Goal: Information Seeking & Learning: Understand process/instructions

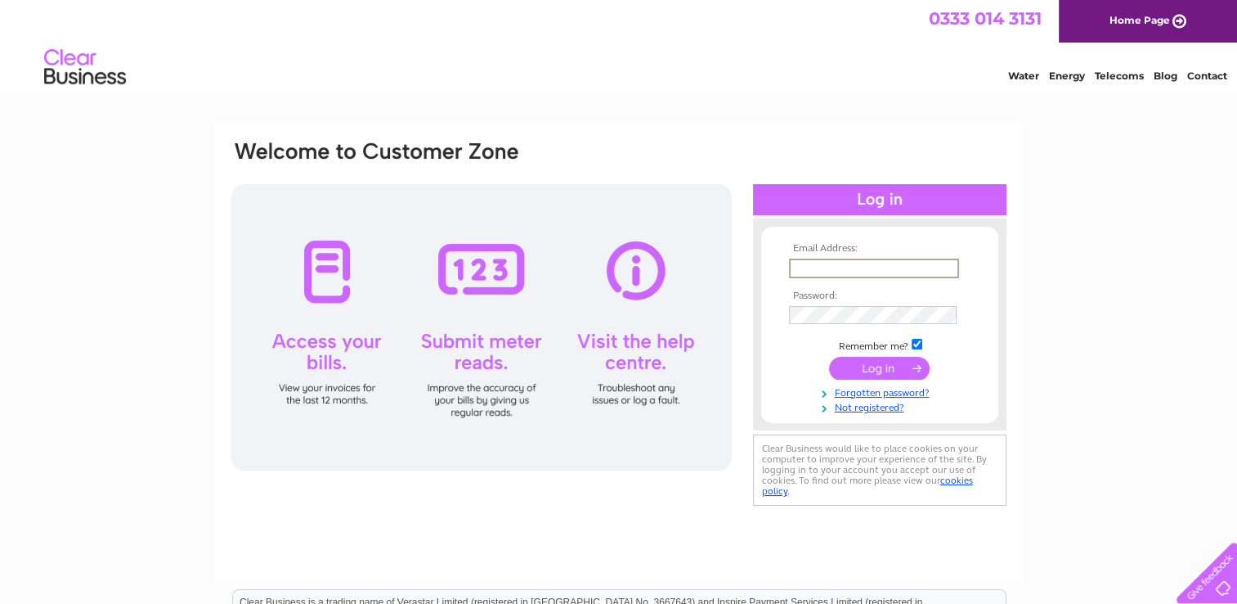
click at [808, 258] on input "text" at bounding box center [874, 268] width 170 height 20
type input "jessica@riponchiropractic.co.uk"
click at [876, 371] on input "submit" at bounding box center [879, 366] width 101 height 23
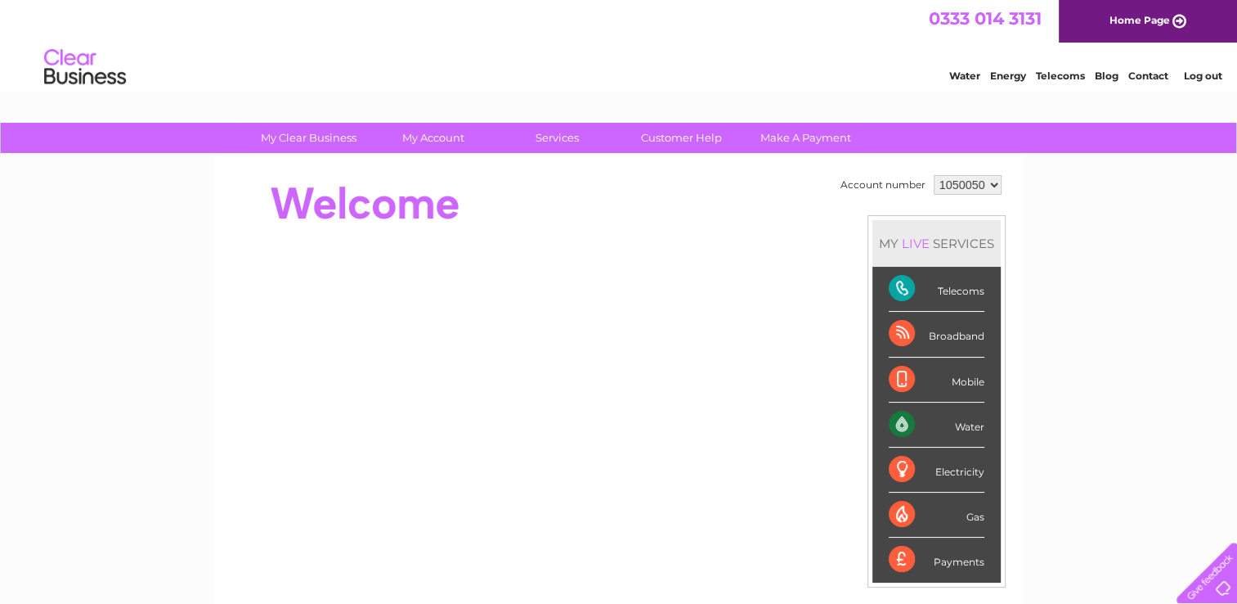
click at [951, 292] on div "Telecoms" at bounding box center [937, 289] width 96 height 45
click at [893, 286] on div "Telecoms" at bounding box center [937, 289] width 96 height 45
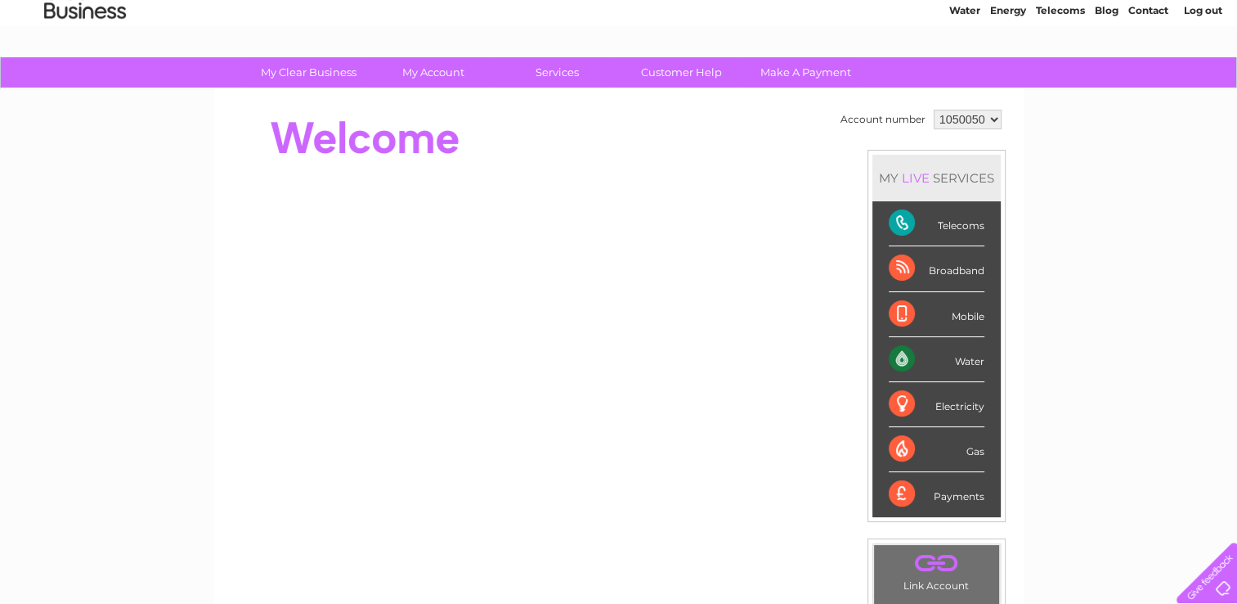
scroll to position [23, 0]
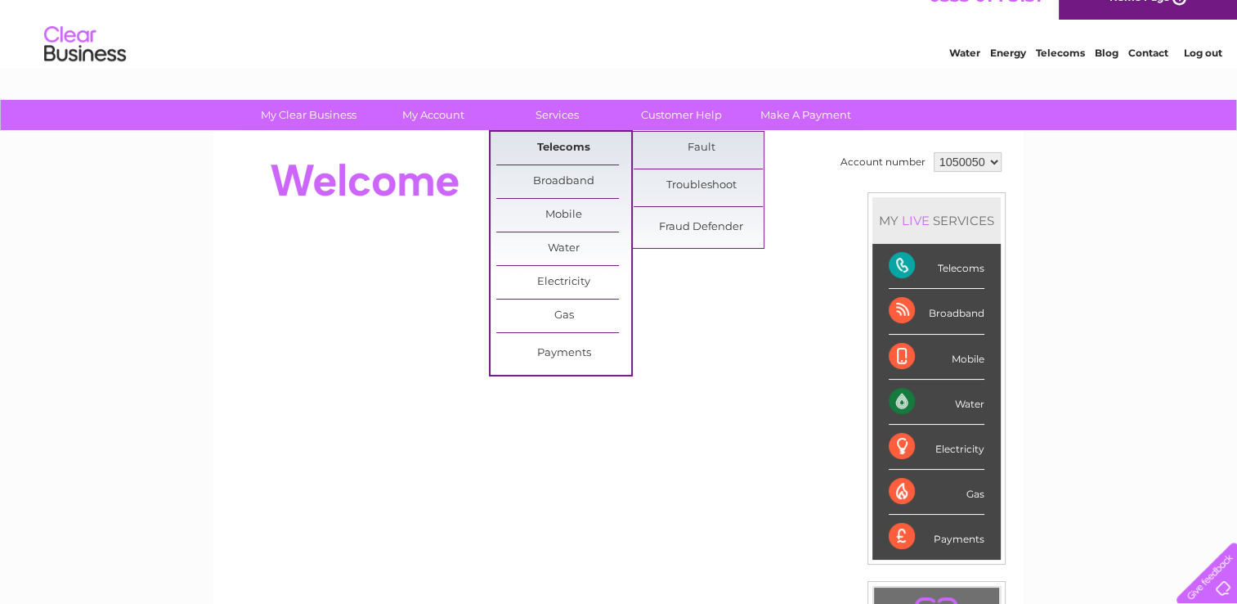
click at [553, 138] on link "Telecoms" at bounding box center [563, 148] width 135 height 33
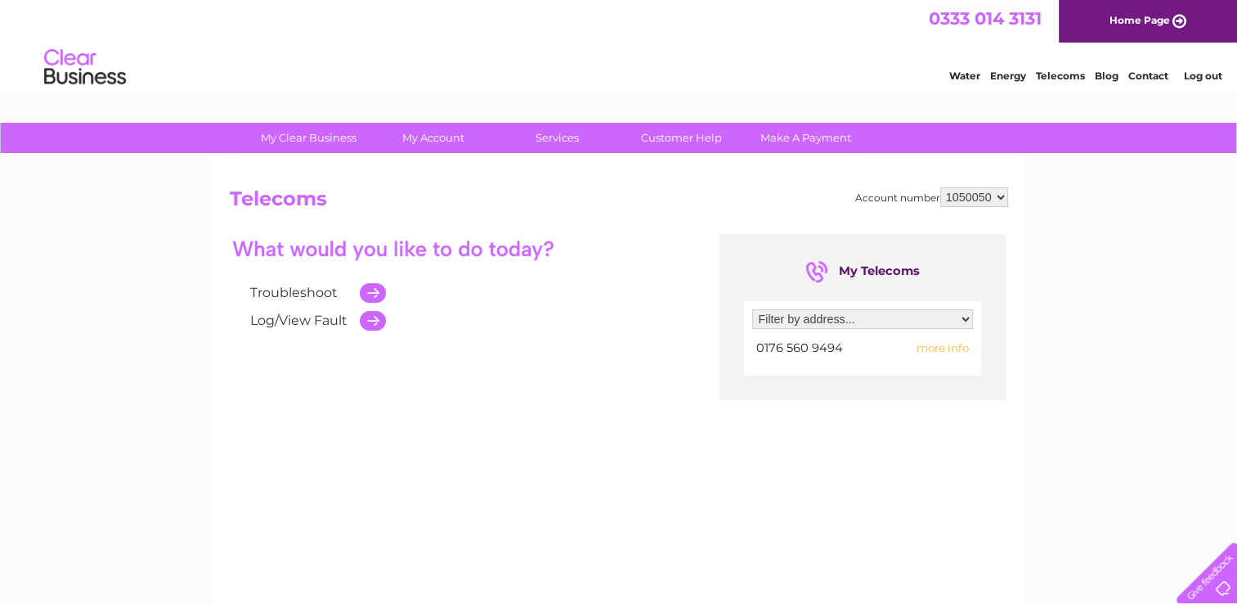
click at [944, 348] on span "more info" at bounding box center [943, 347] width 52 height 13
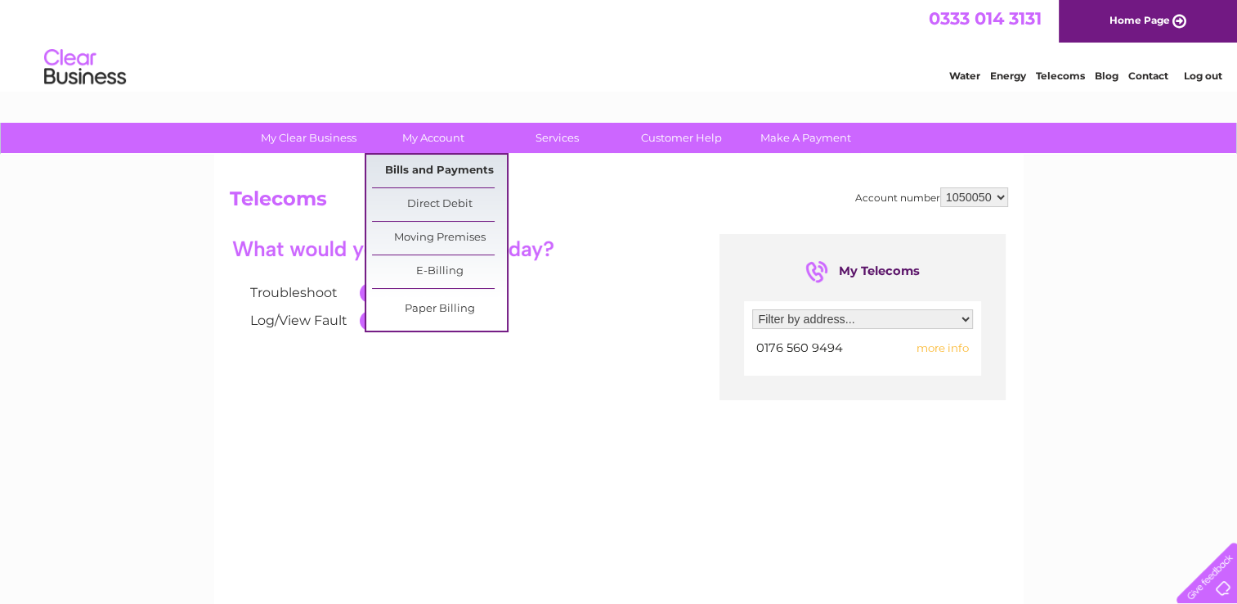
click at [419, 168] on link "Bills and Payments" at bounding box center [439, 171] width 135 height 33
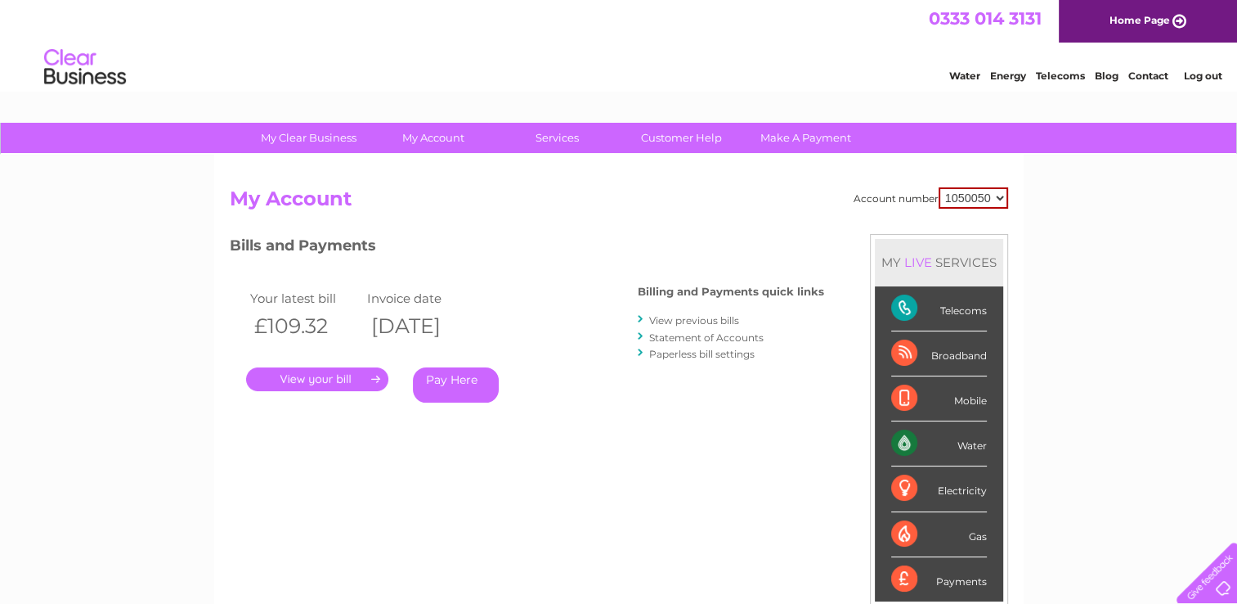
click at [315, 379] on link "." at bounding box center [317, 379] width 142 height 24
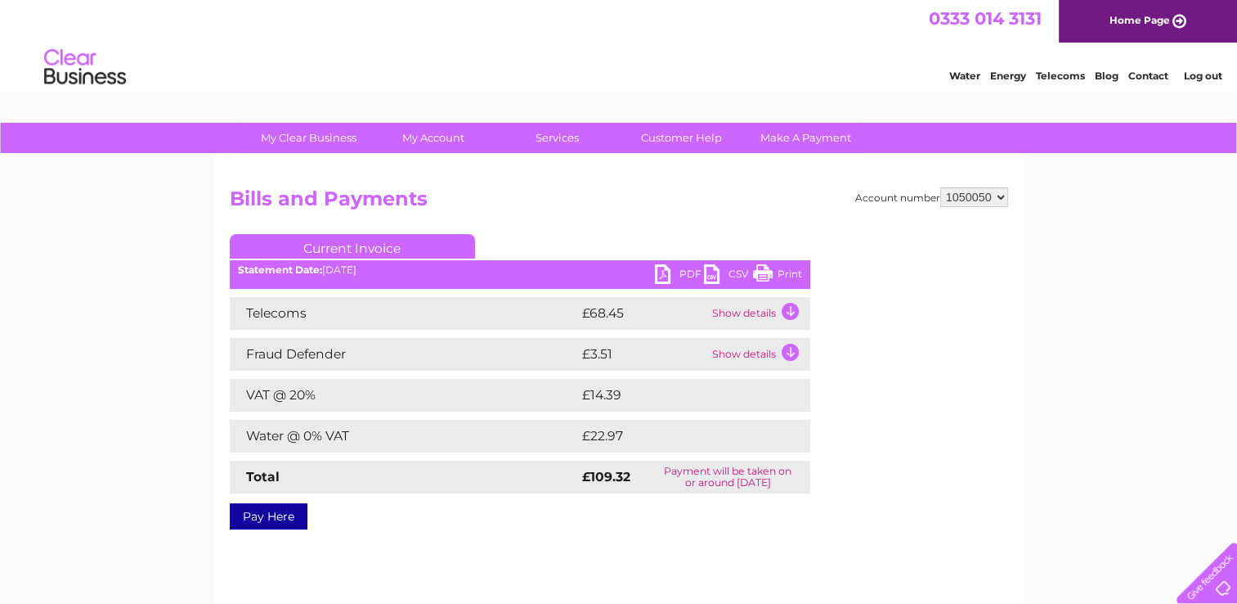
click at [788, 316] on td "Show details" at bounding box center [759, 313] width 102 height 33
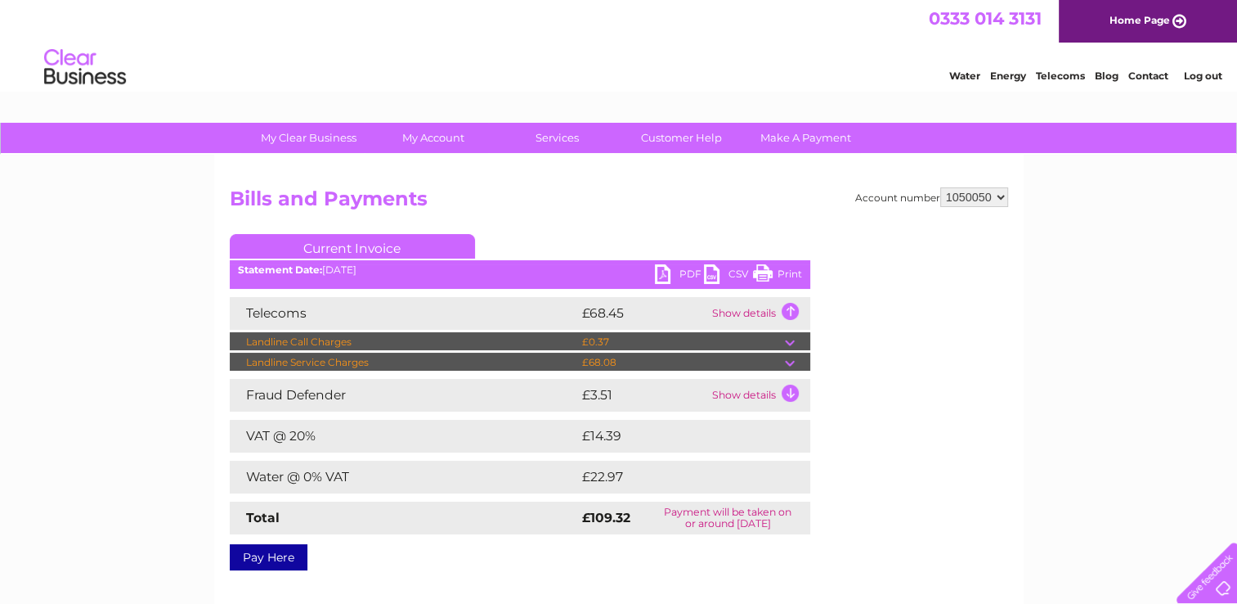
click at [379, 358] on td "Landline Service Charges" at bounding box center [404, 362] width 348 height 20
click at [790, 361] on td at bounding box center [797, 362] width 25 height 20
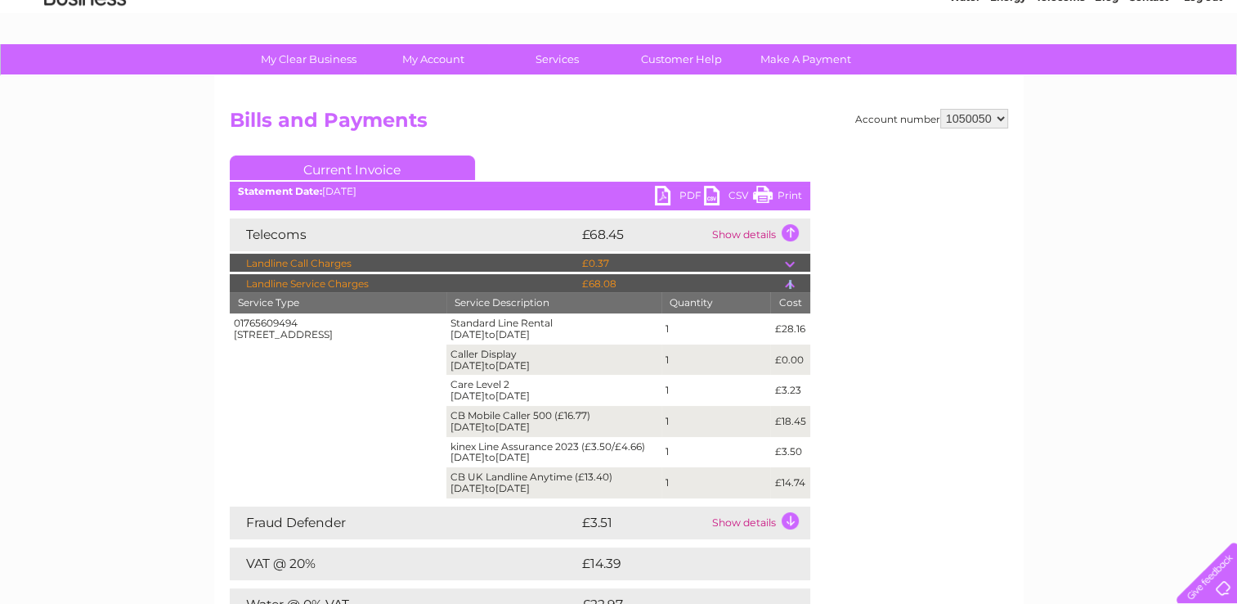
scroll to position [73, 0]
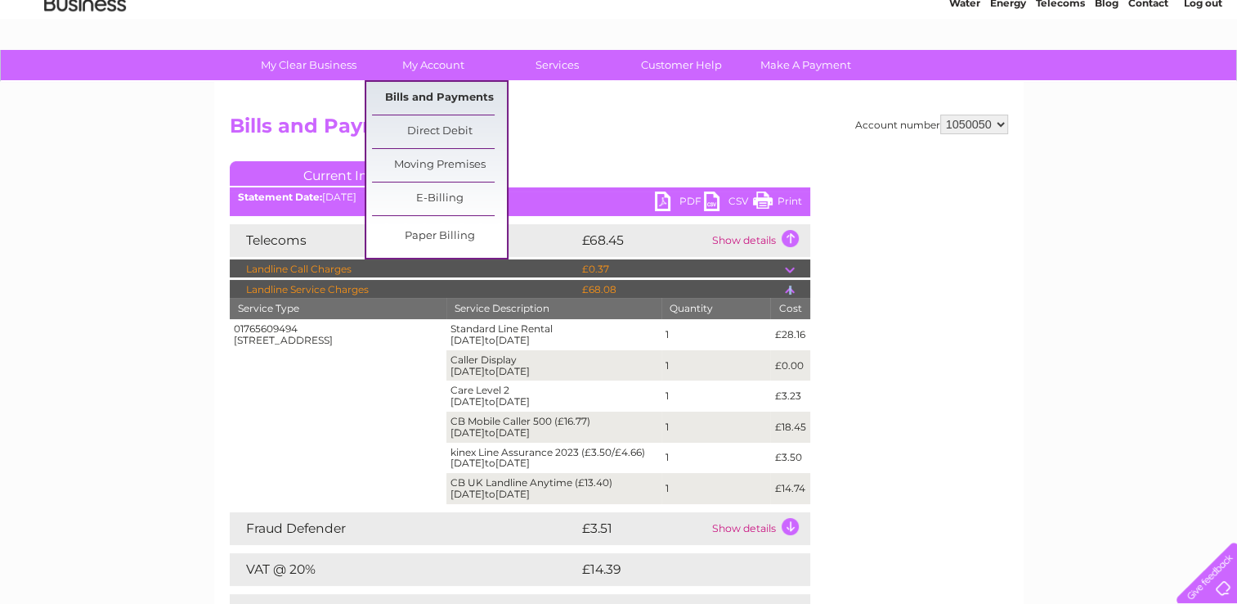
click at [439, 96] on link "Bills and Payments" at bounding box center [439, 98] width 135 height 33
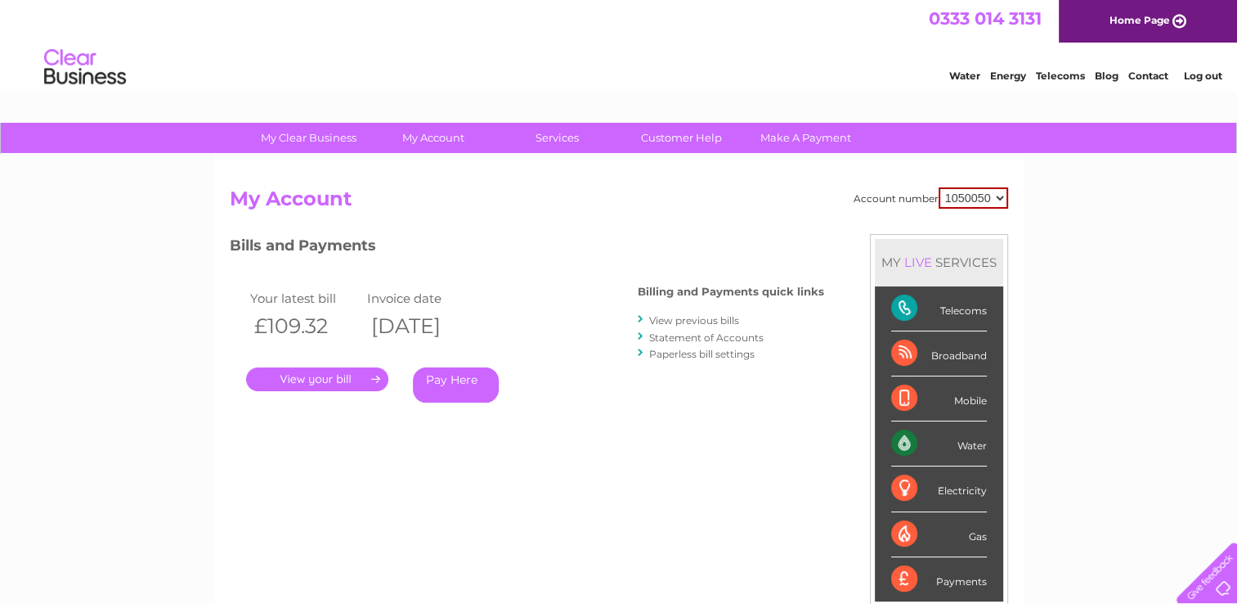
click at [314, 378] on link "." at bounding box center [317, 379] width 142 height 24
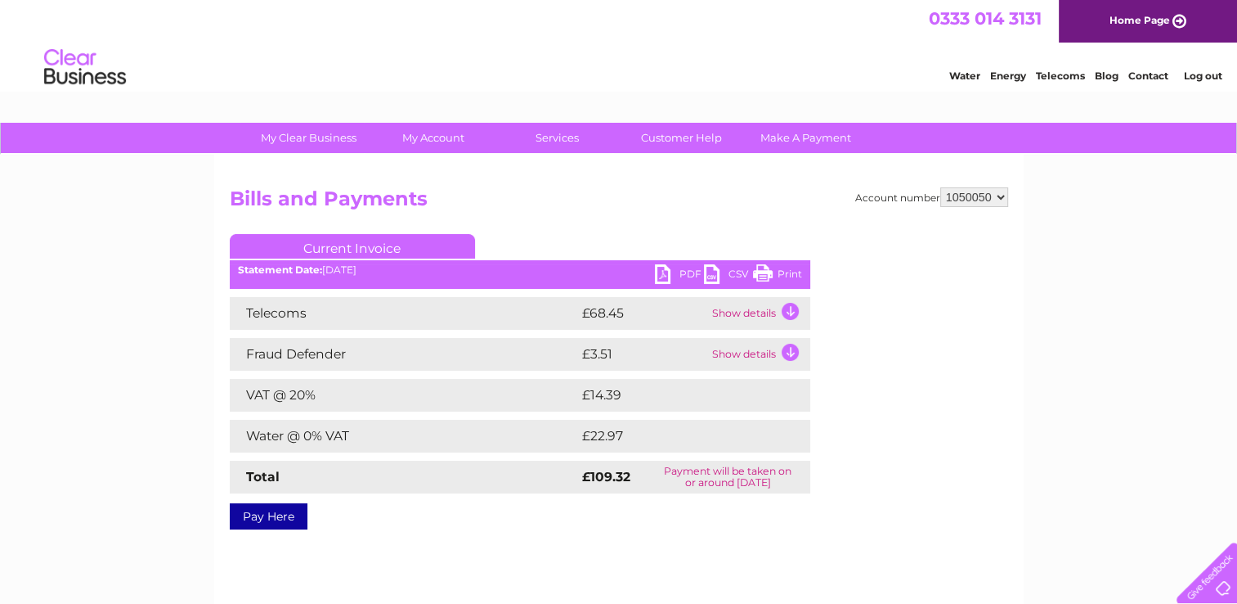
click at [602, 439] on td "£22.97" at bounding box center [677, 436] width 199 height 33
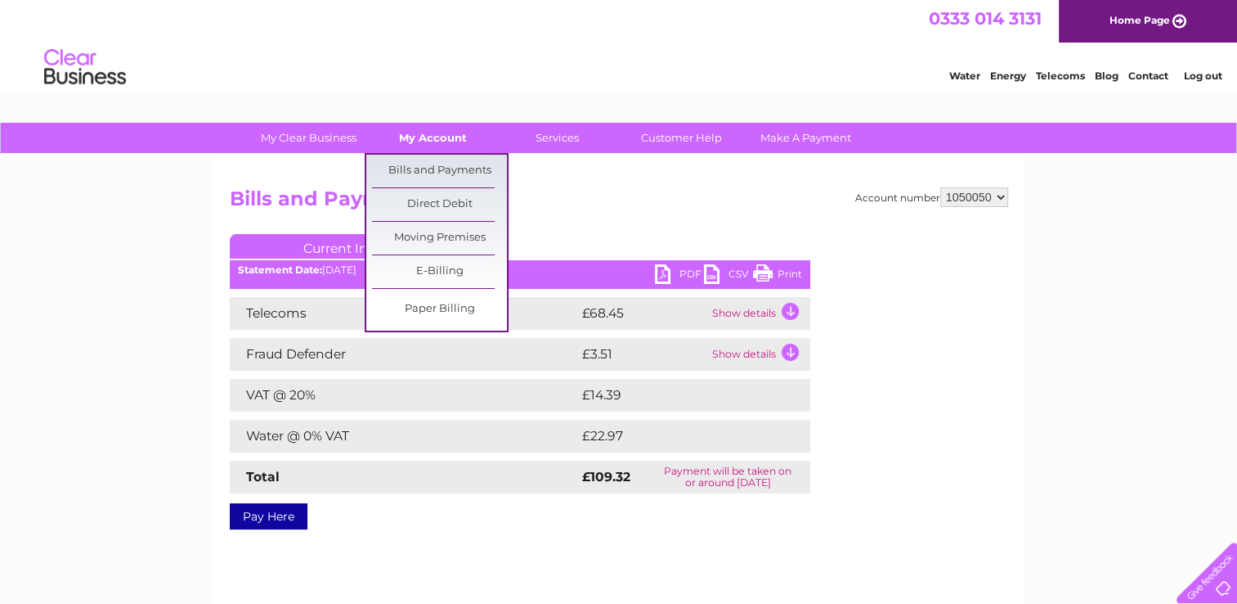
click at [441, 140] on link "My Account" at bounding box center [433, 138] width 135 height 30
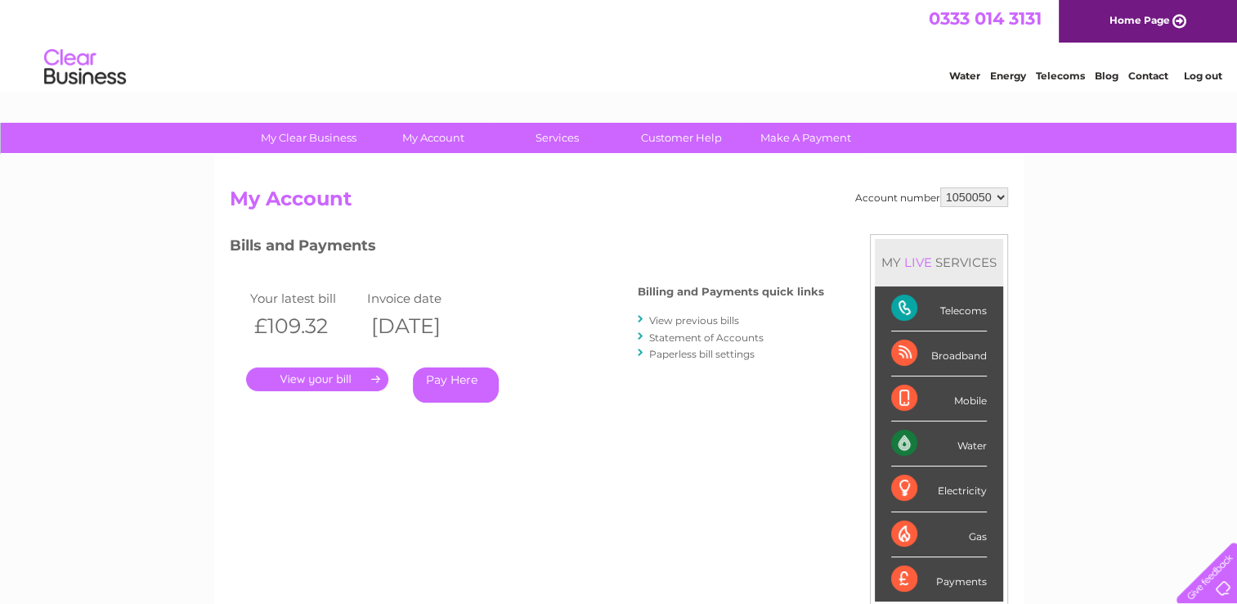
click at [693, 321] on link "View previous bills" at bounding box center [694, 320] width 90 height 12
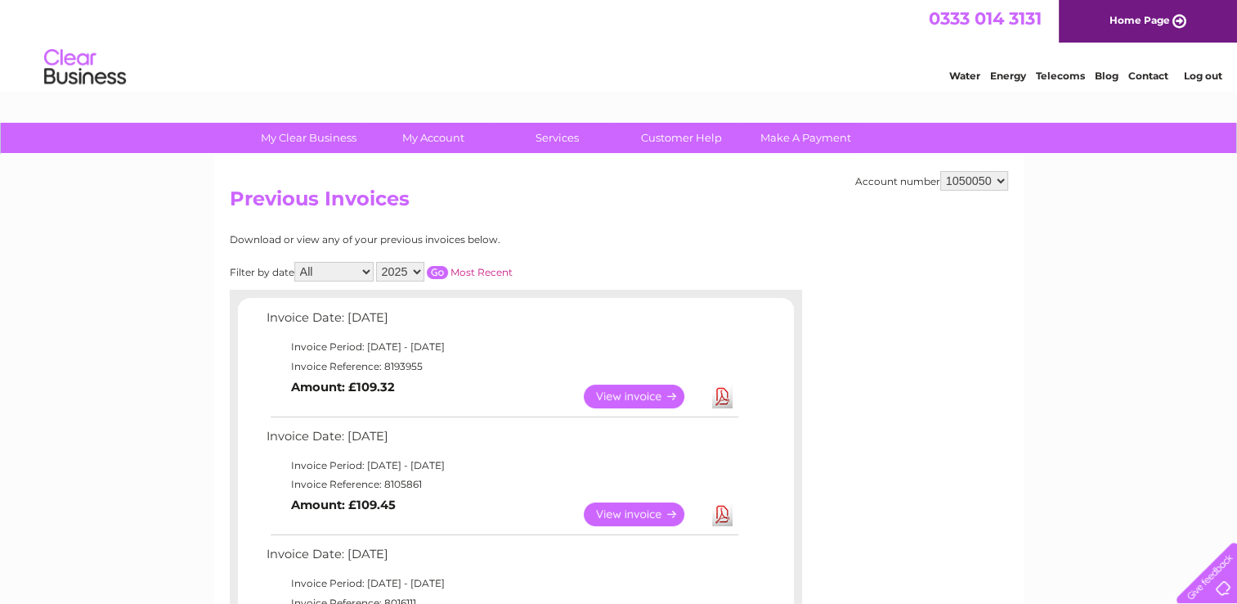
click at [635, 512] on link "View" at bounding box center [644, 514] width 120 height 24
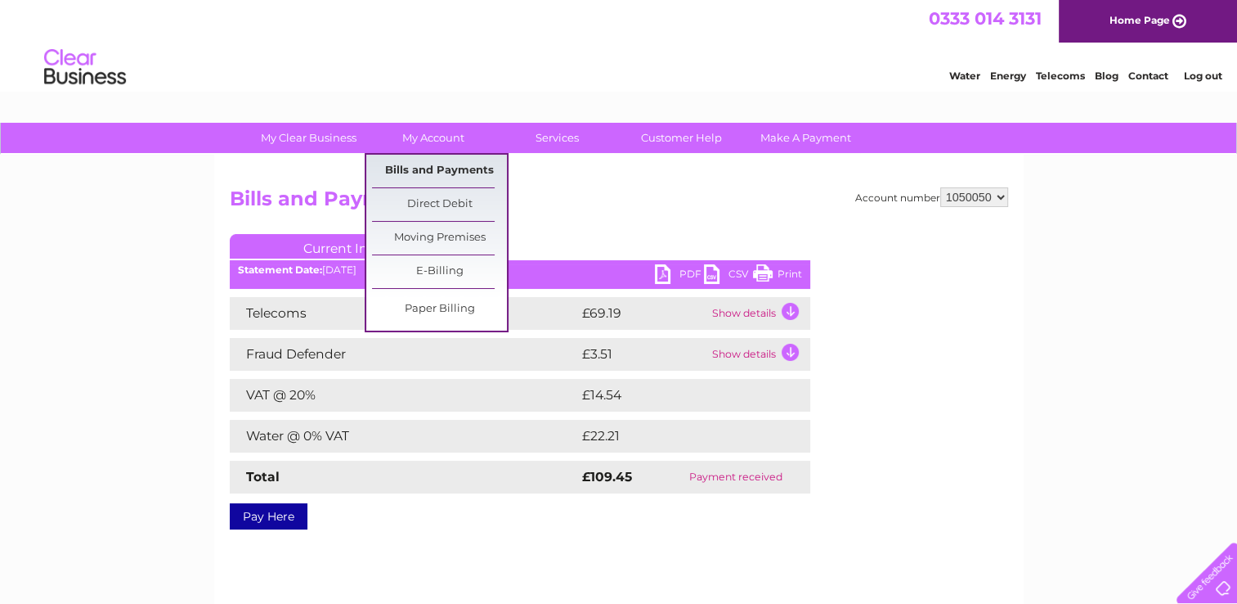
click at [441, 169] on link "Bills and Payments" at bounding box center [439, 171] width 135 height 33
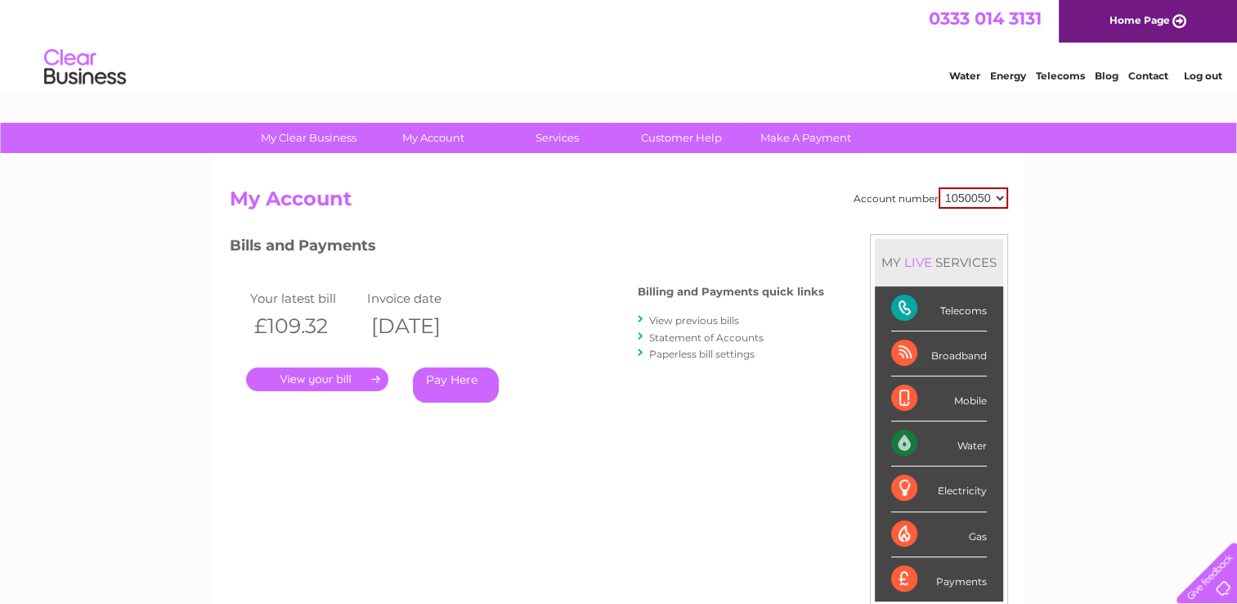
click at [693, 318] on link "View previous bills" at bounding box center [694, 320] width 90 height 12
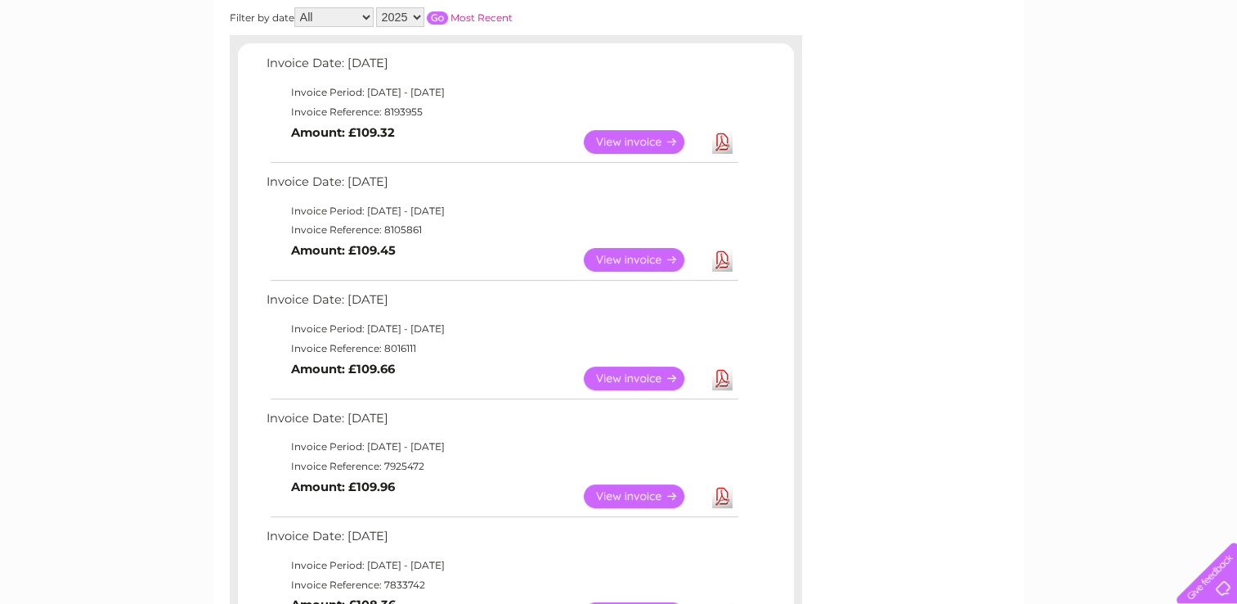
scroll to position [265, 0]
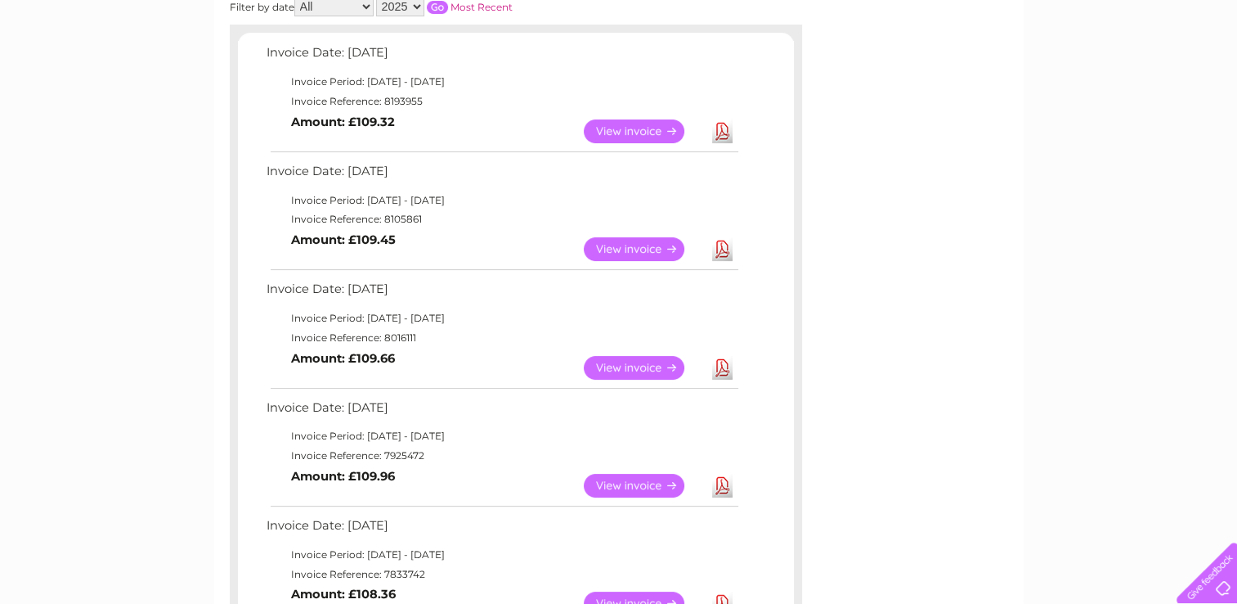
click at [634, 366] on link "View" at bounding box center [644, 368] width 120 height 24
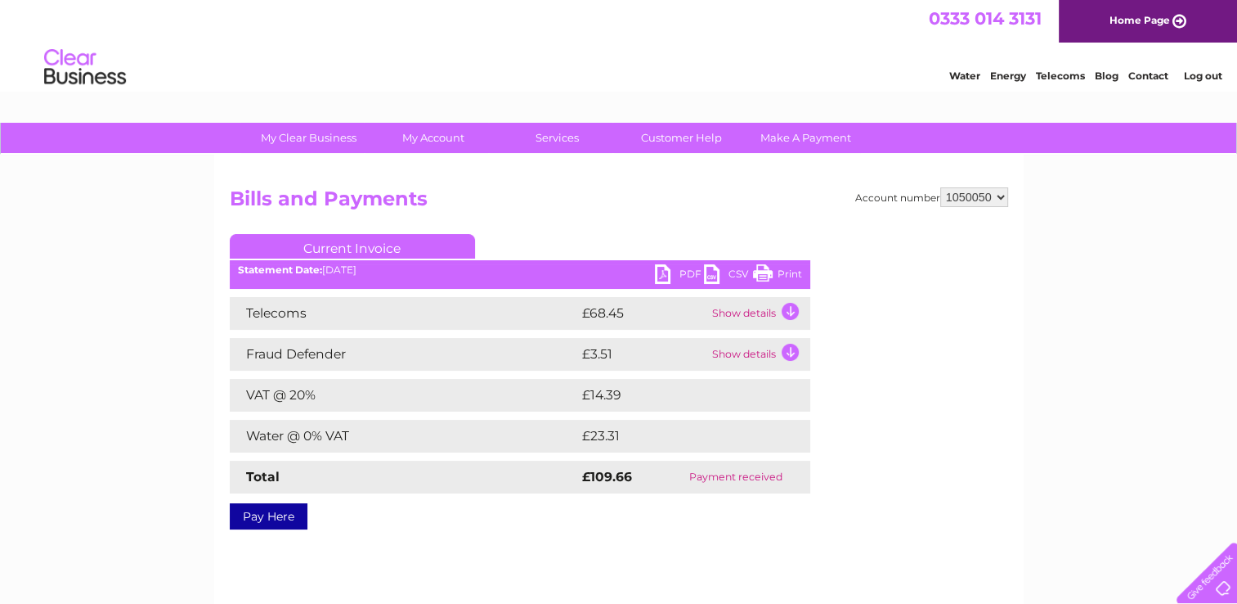
click at [761, 310] on td "Show details" at bounding box center [759, 313] width 102 height 33
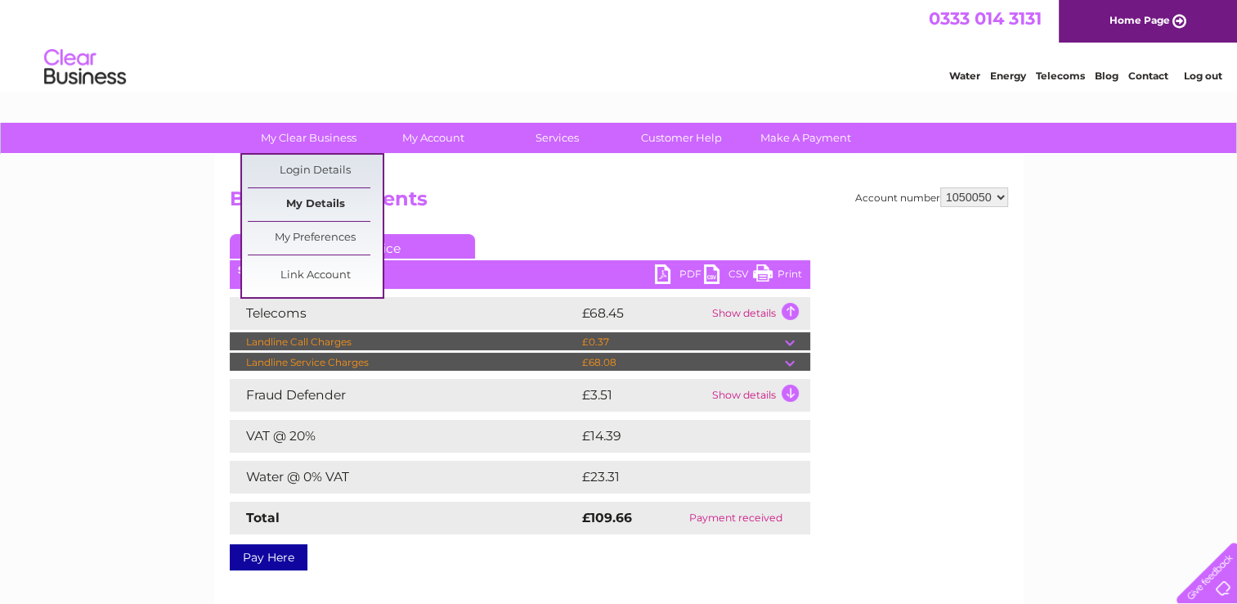
click at [312, 208] on link "My Details" at bounding box center [315, 204] width 135 height 33
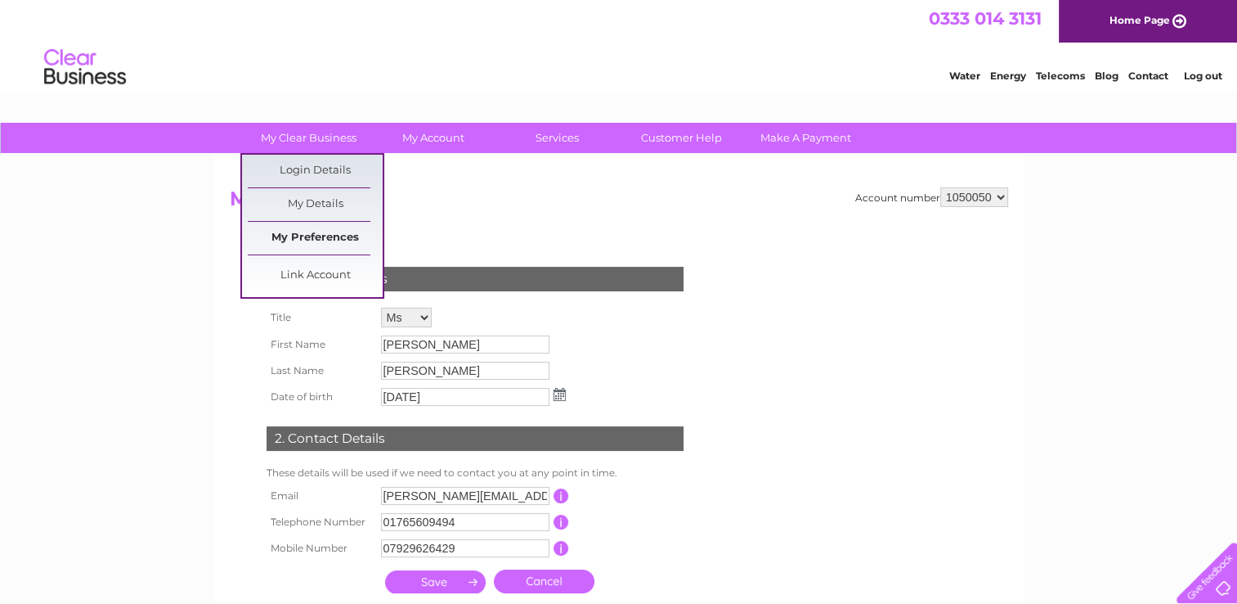
click at [321, 235] on link "My Preferences" at bounding box center [315, 238] width 135 height 33
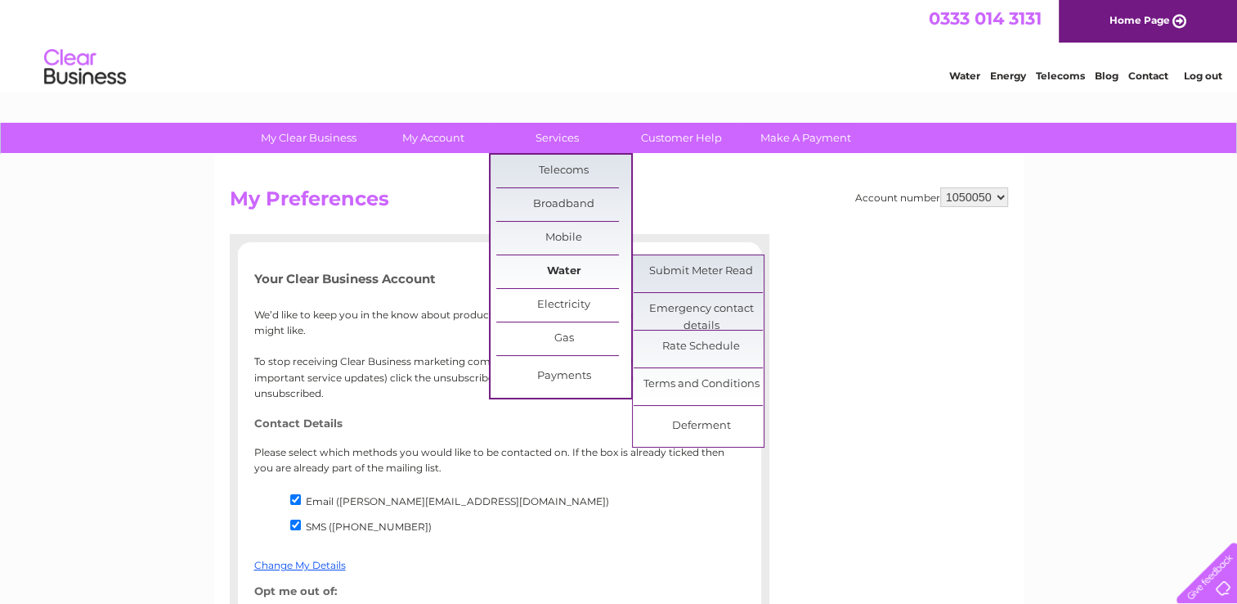
click at [563, 281] on link "Water" at bounding box center [563, 271] width 135 height 33
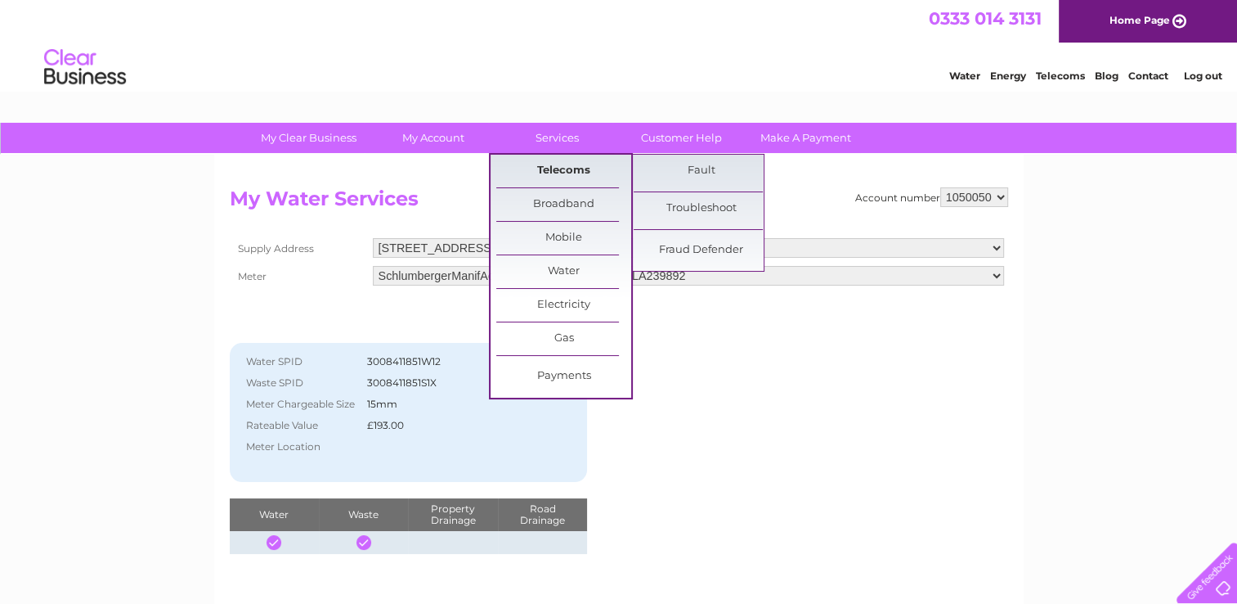
click at [560, 174] on link "Telecoms" at bounding box center [563, 171] width 135 height 33
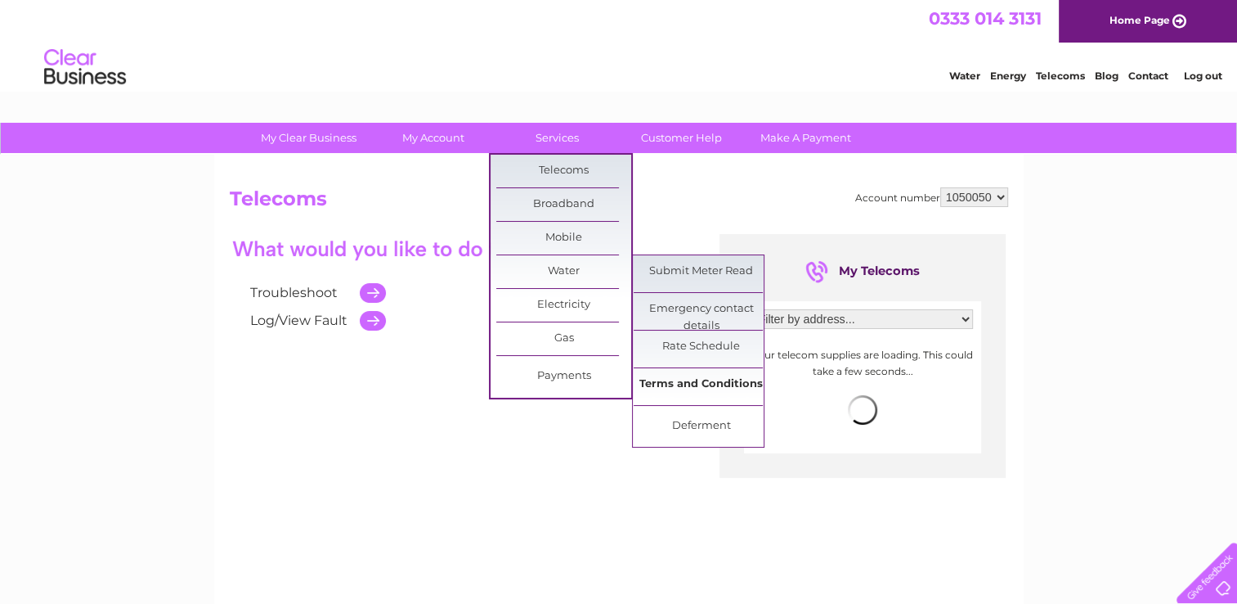
click at [699, 379] on link "Terms and Conditions" at bounding box center [701, 384] width 135 height 33
click at [660, 382] on link "Terms and Conditions" at bounding box center [701, 384] width 135 height 33
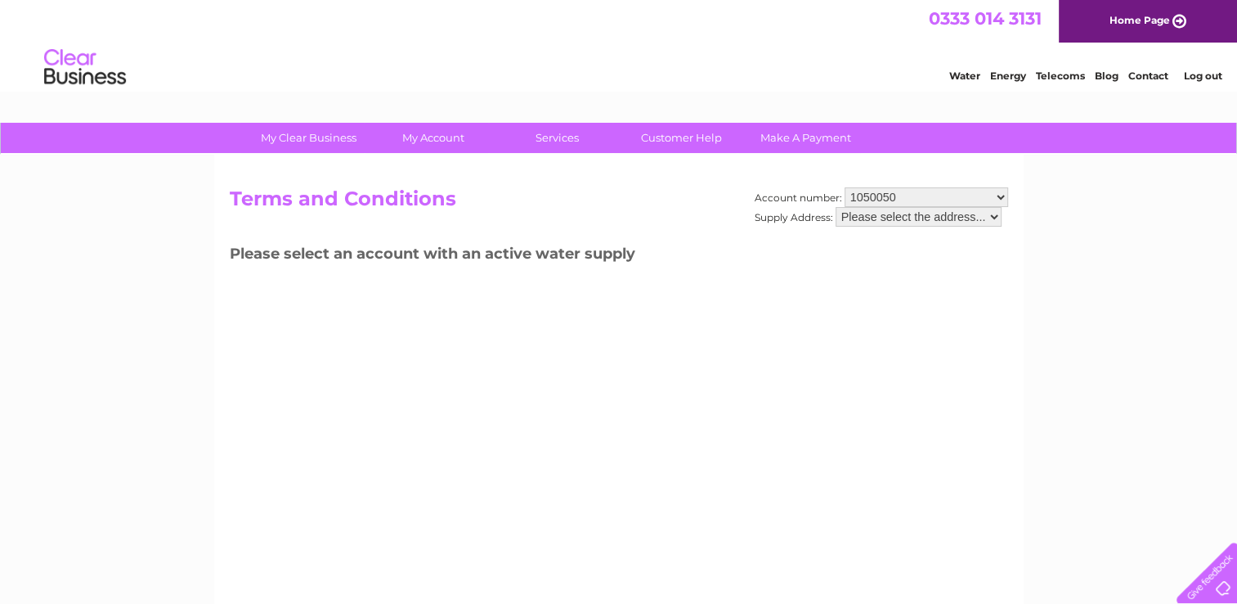
click at [994, 213] on select "Please select the address..." at bounding box center [919, 217] width 166 height 20
click at [994, 215] on select "Please select the address..." at bounding box center [919, 217] width 166 height 20
click at [994, 216] on select "Please select the address..." at bounding box center [919, 217] width 166 height 20
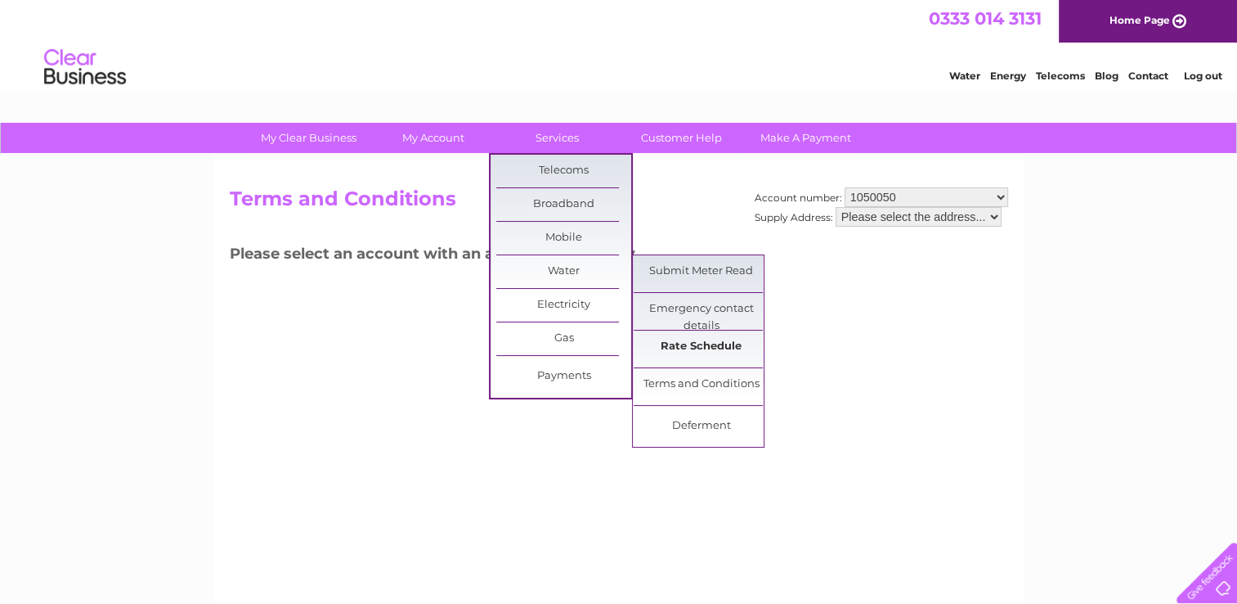
click at [697, 350] on link "Rate Schedule" at bounding box center [701, 346] width 135 height 33
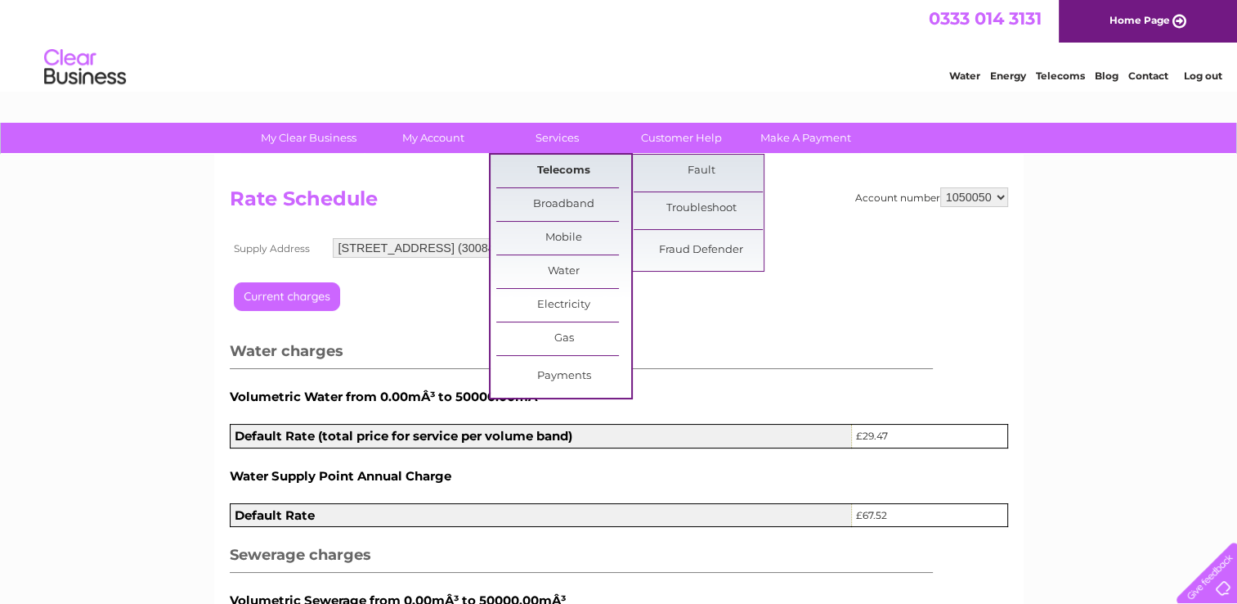
click at [568, 177] on link "Telecoms" at bounding box center [563, 171] width 135 height 33
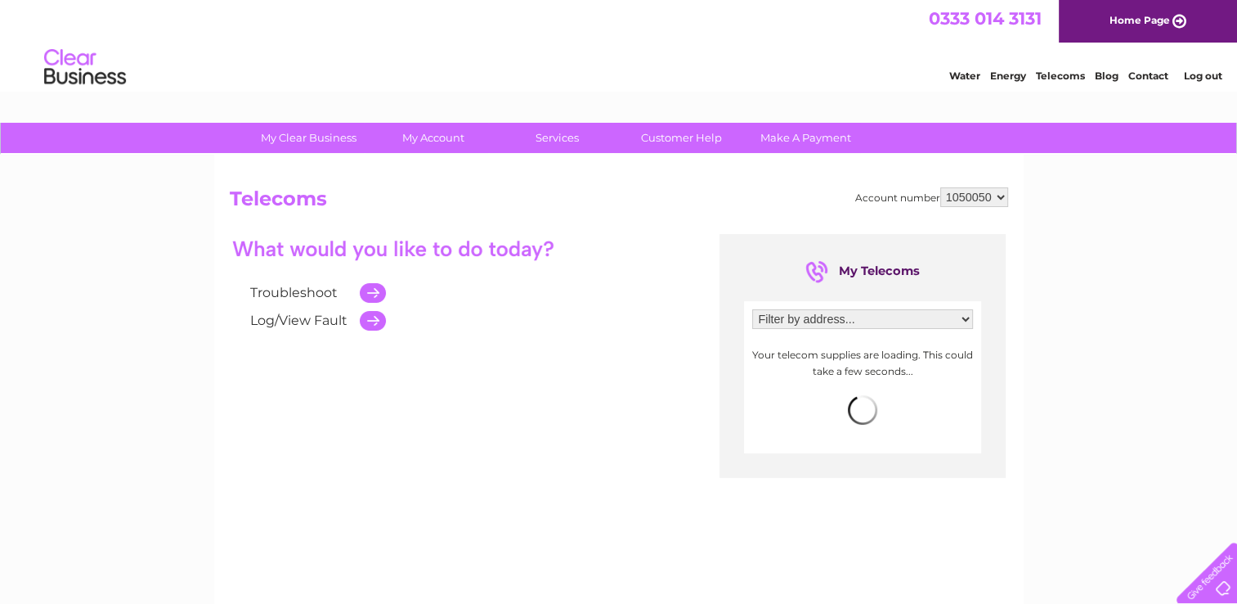
click at [1207, 77] on link "Log out" at bounding box center [1202, 76] width 38 height 12
